Goal: Task Accomplishment & Management: Manage account settings

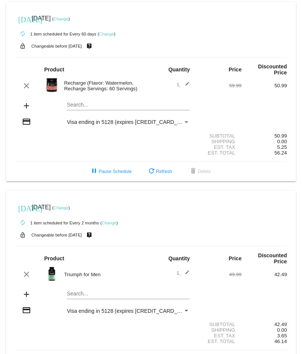
click at [104, 34] on link "Change" at bounding box center [106, 34] width 15 height 5
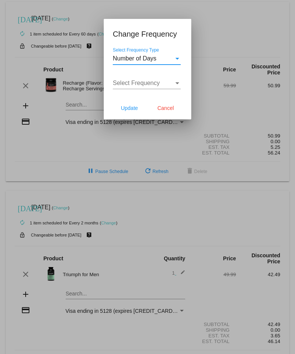
click at [176, 58] on div "Select Frequency Type" at bounding box center [178, 59] width 4 height 2
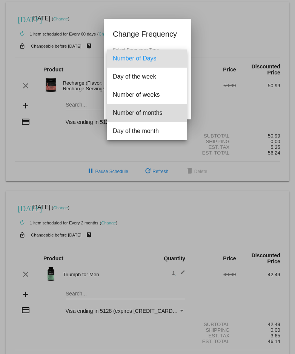
click at [162, 113] on span "Number of months" at bounding box center [147, 113] width 68 height 18
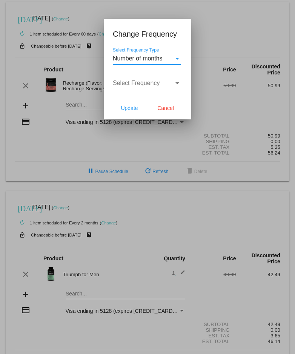
click at [152, 85] on span "Select Frequency" at bounding box center [136, 83] width 47 height 6
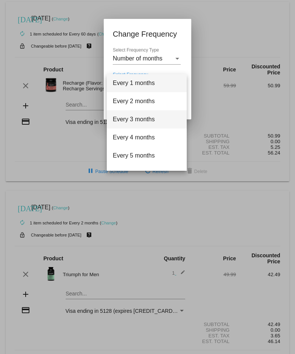
click at [150, 120] on span "Every 3 months" at bounding box center [147, 119] width 68 height 18
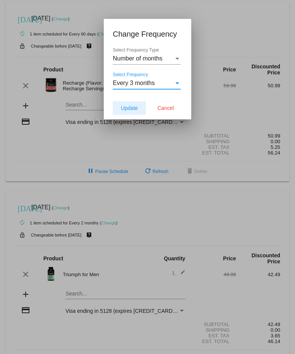
click at [134, 109] on span "Update" at bounding box center [129, 108] width 17 height 6
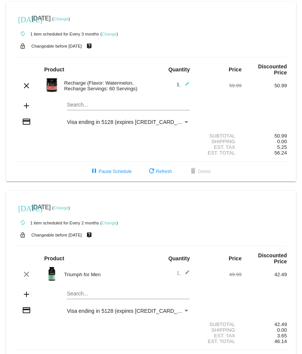
click at [108, 35] on link "Change" at bounding box center [109, 34] width 15 height 5
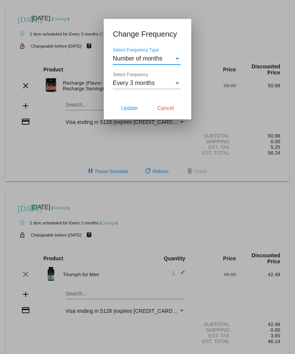
click at [154, 82] on span "Every 3 months" at bounding box center [134, 83] width 42 height 6
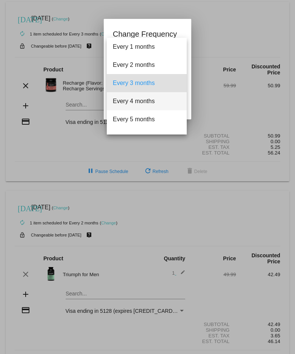
click at [146, 101] on span "Every 4 months" at bounding box center [147, 101] width 68 height 18
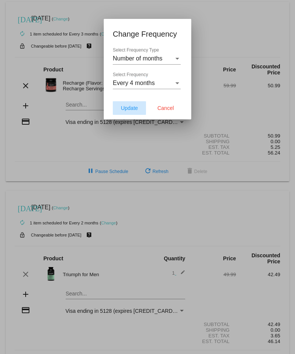
click at [128, 111] on button "Update" at bounding box center [129, 108] width 33 height 14
